Goal: Transaction & Acquisition: Purchase product/service

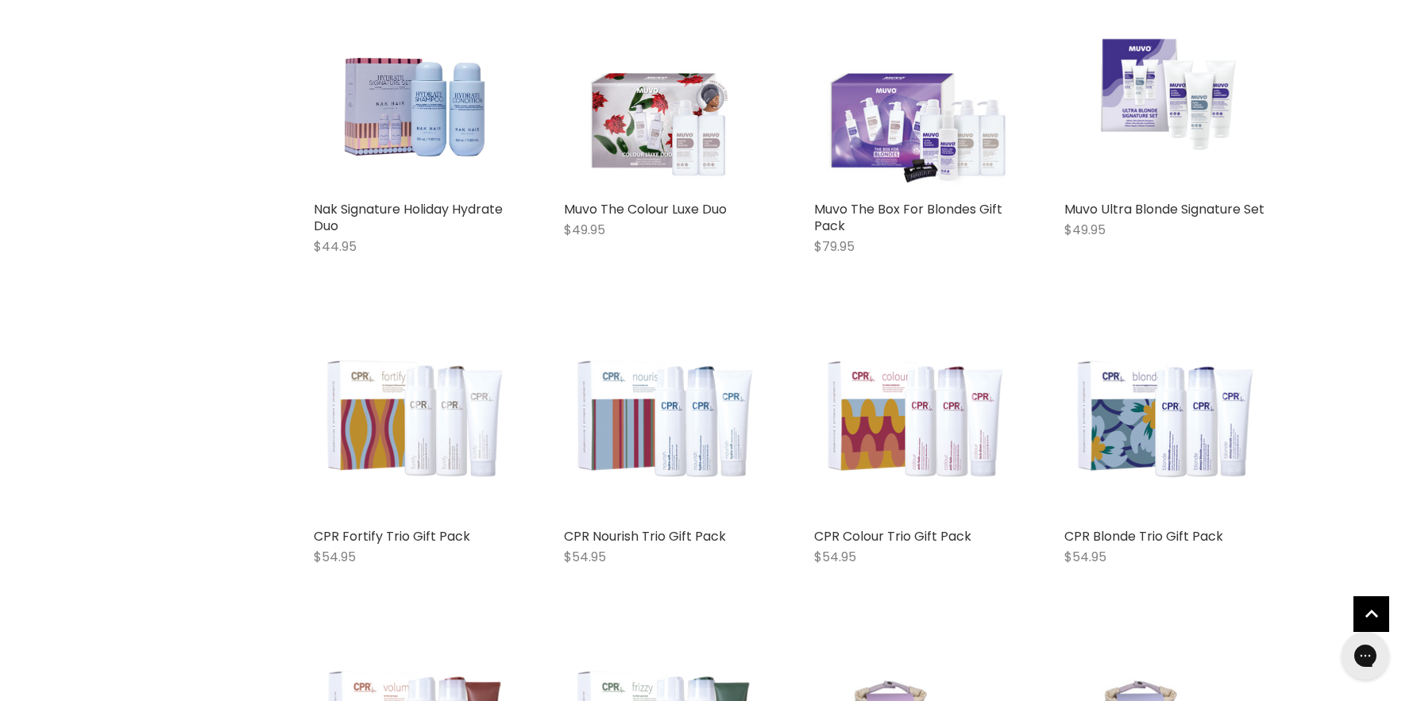
scroll to position [3392, 0]
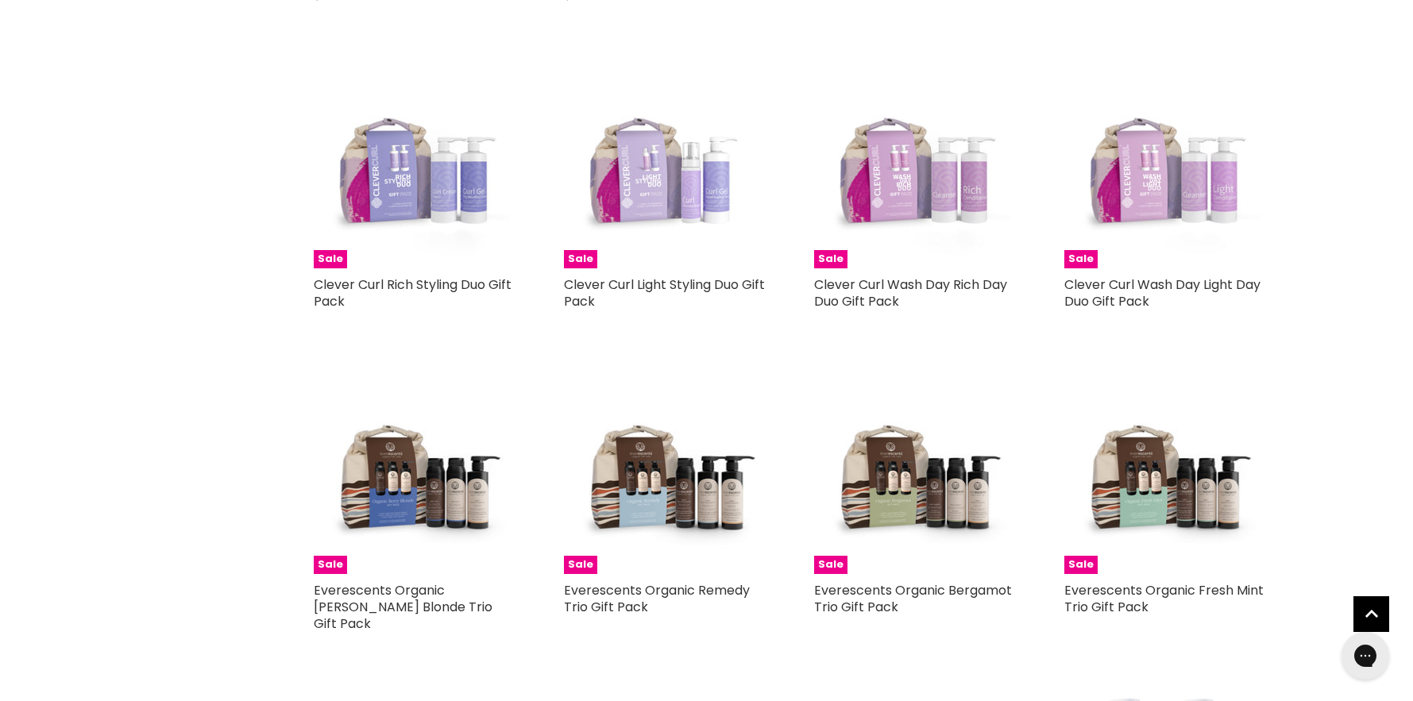
scroll to position [4068, 0]
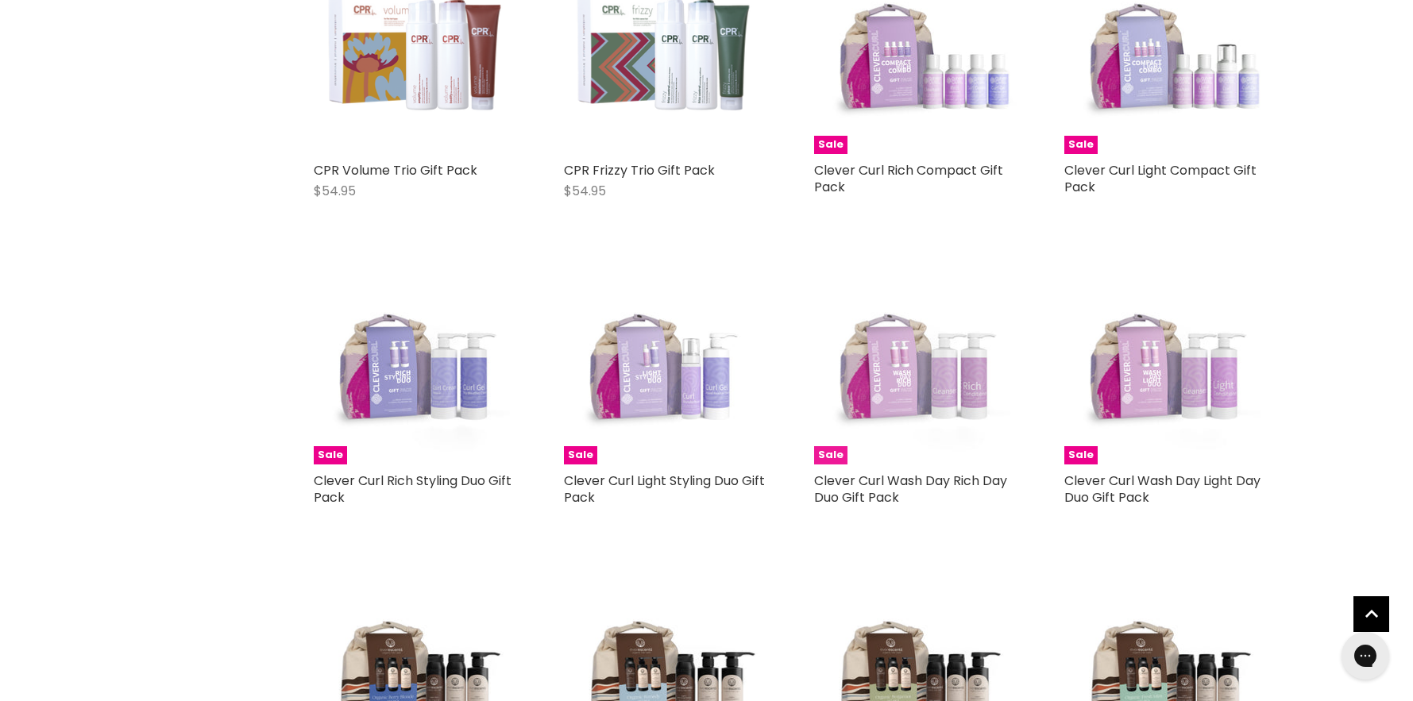
click at [940, 388] on img "Main content" at bounding box center [915, 363] width 203 height 203
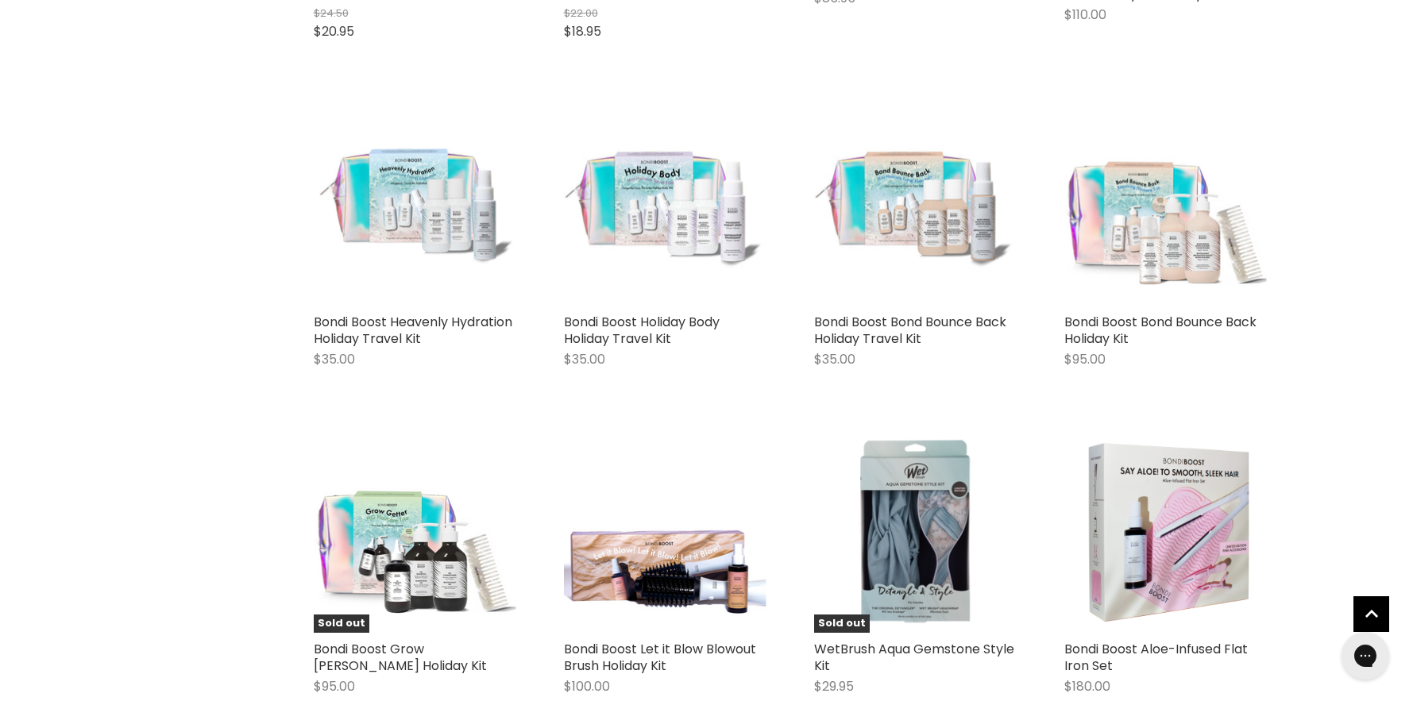
scroll to position [3311, 0]
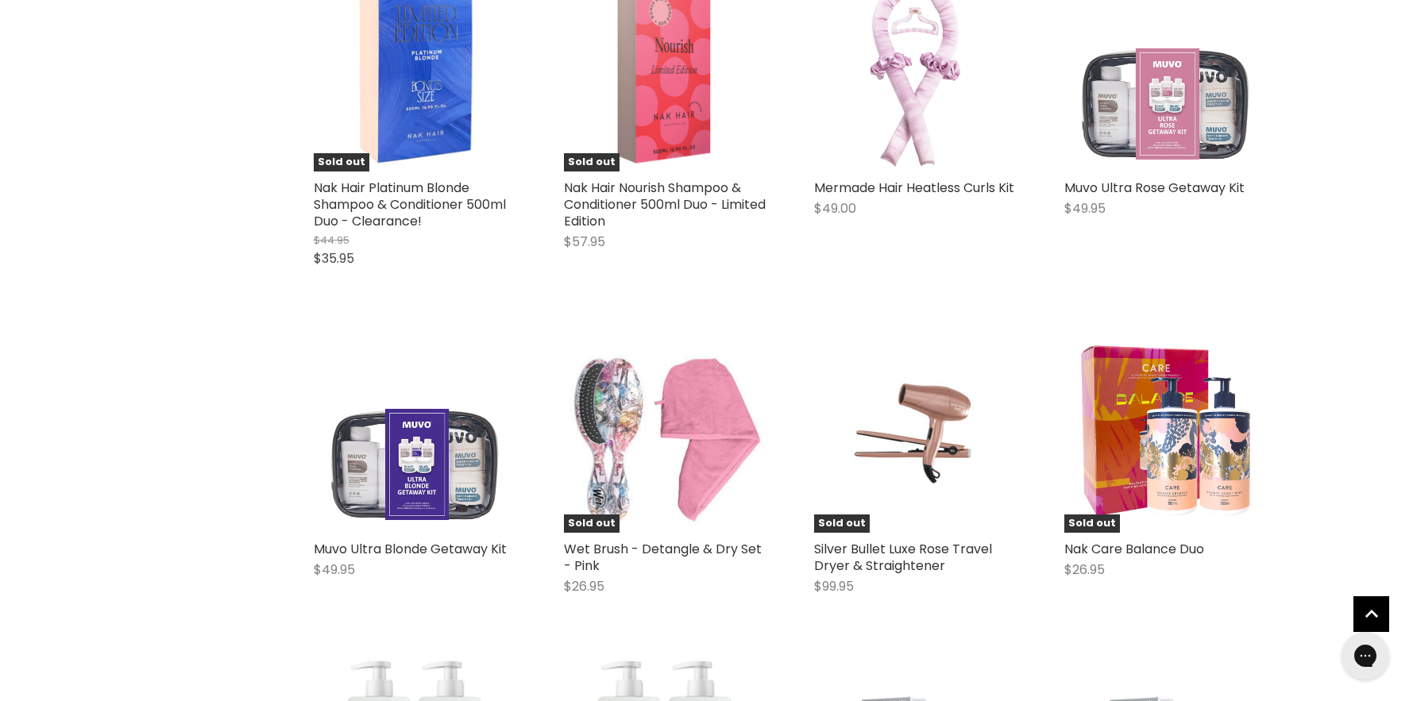
scroll to position [5163, 0]
